Goal: Find specific page/section: Find specific page/section

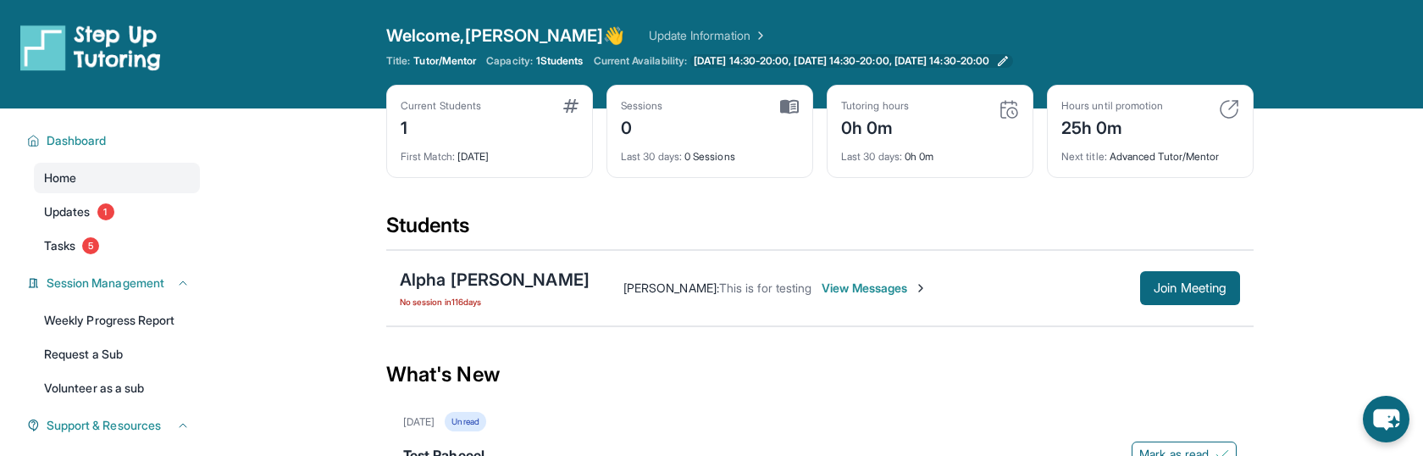
click at [738, 63] on span "[DATE] 14:30-20:00, [DATE] 14:30-20:00, [DATE] 14:30-20:00" at bounding box center [842, 61] width 296 height 14
